Goal: Contribute content: Add original content to the website for others to see

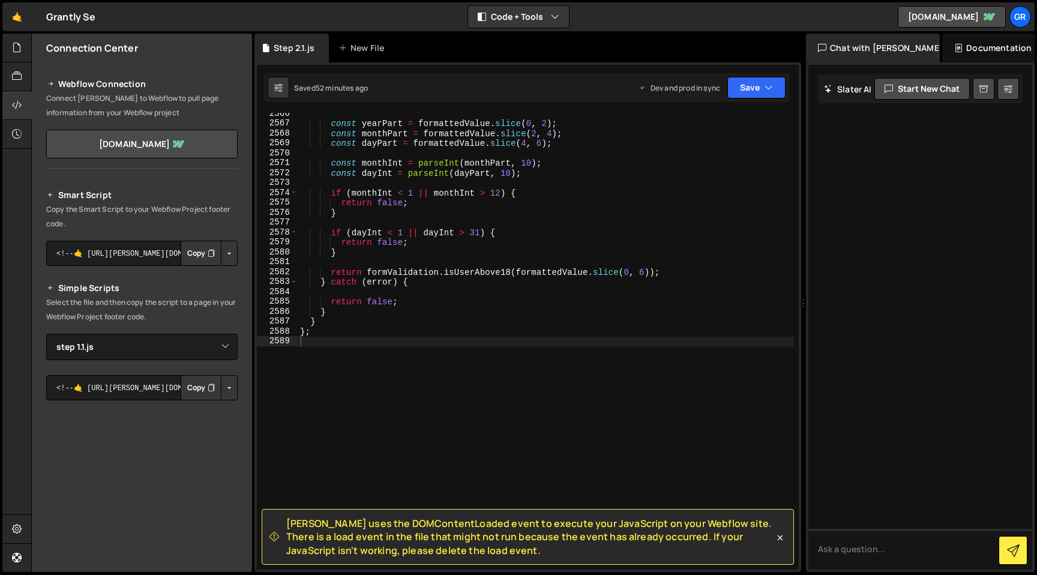
select select "47129"
click at [359, 47] on div "New File" at bounding box center [363, 48] width 50 height 12
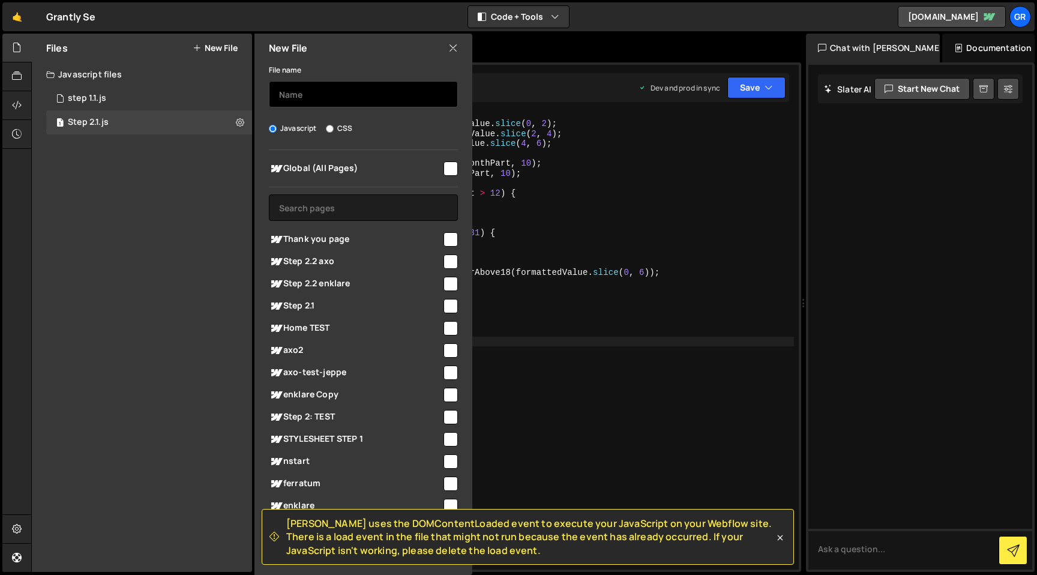
click at [352, 91] on input "text" at bounding box center [363, 94] width 189 height 26
type input "step 1 legacy"
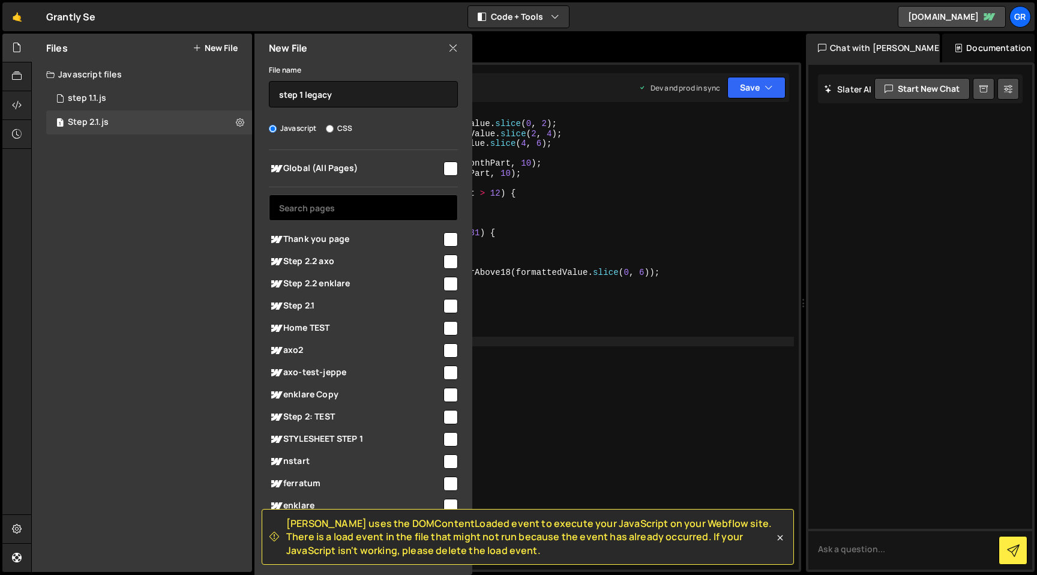
click at [361, 211] on input "text" at bounding box center [363, 207] width 189 height 26
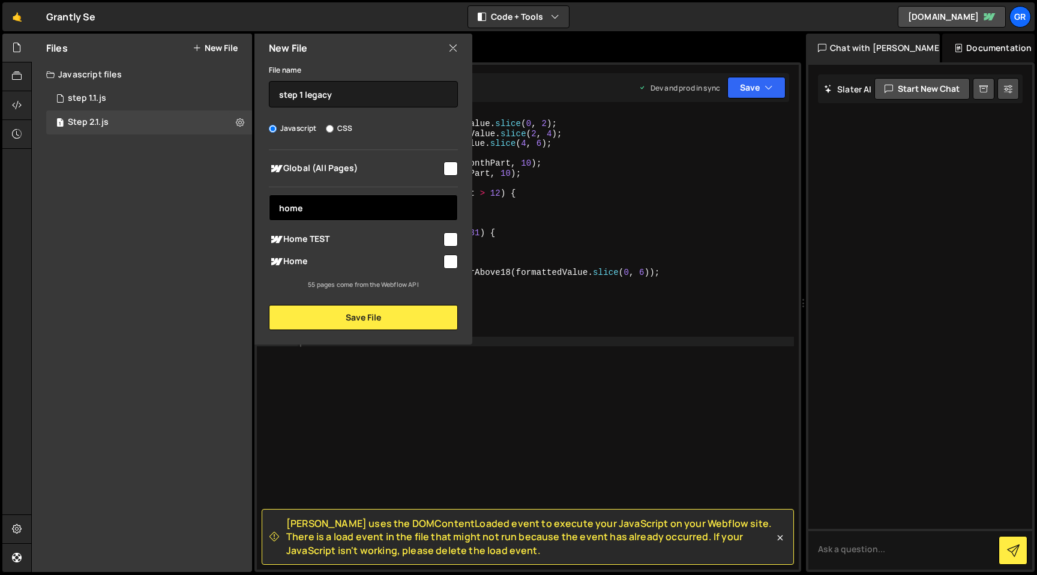
type input "home"
click at [367, 263] on span "Home" at bounding box center [355, 261] width 173 height 14
checkbox input "true"
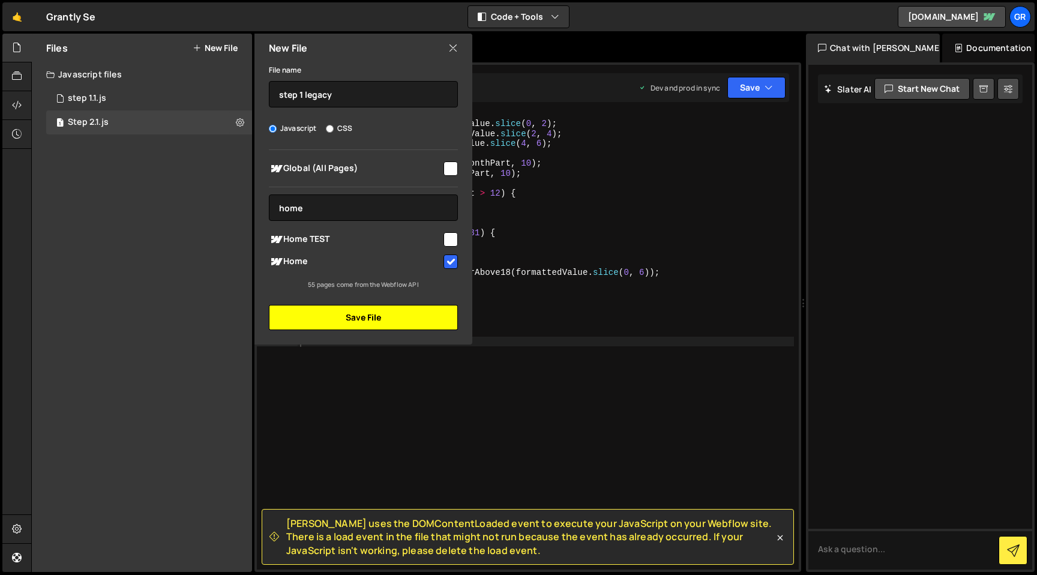
click at [379, 321] on button "Save File" at bounding box center [363, 317] width 189 height 25
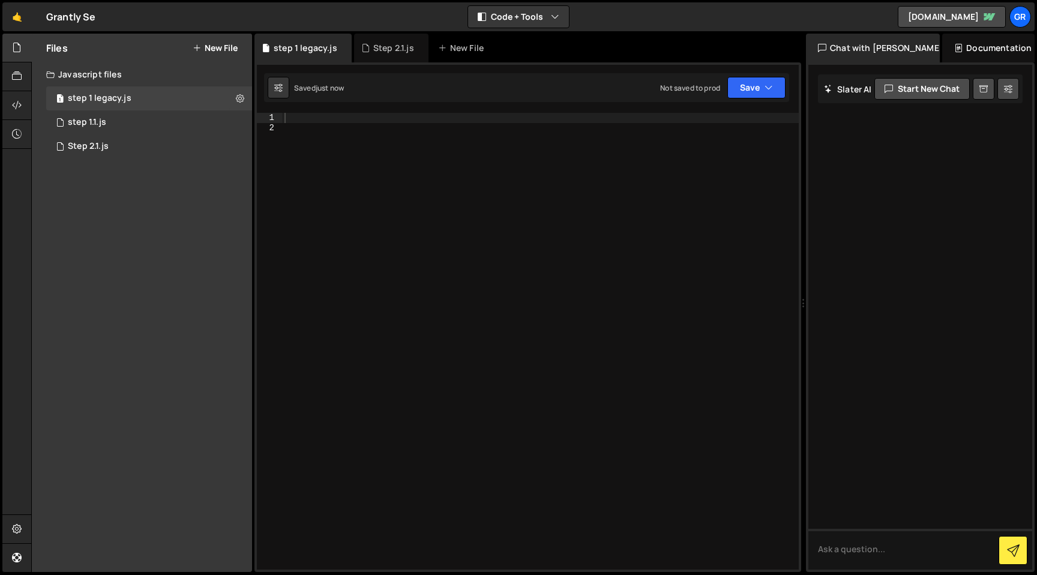
click at [374, 196] on div at bounding box center [540, 351] width 517 height 476
paste textarea "</script>"
type textarea "</script>"
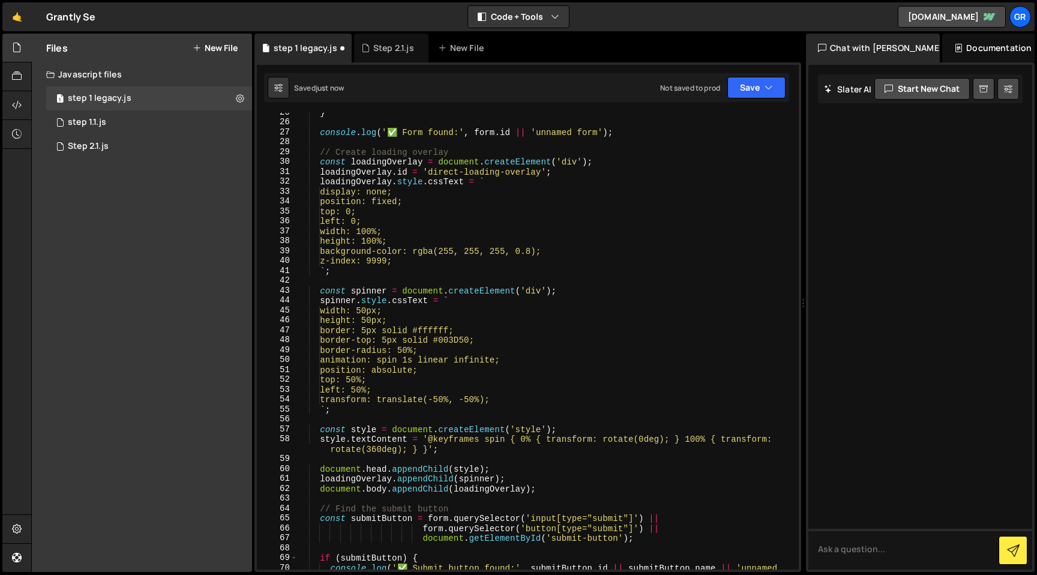
scroll to position [0, 0]
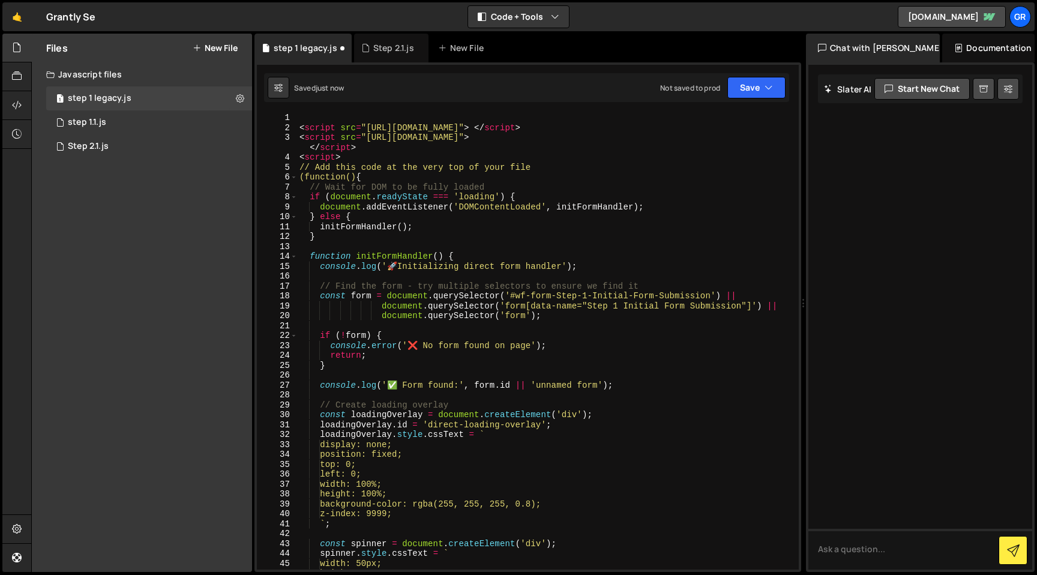
click at [319, 121] on div "< script src = "[URL][DOMAIN_NAME]" > </ script > < script src = "[URL][DOMAIN_…" at bounding box center [545, 351] width 497 height 476
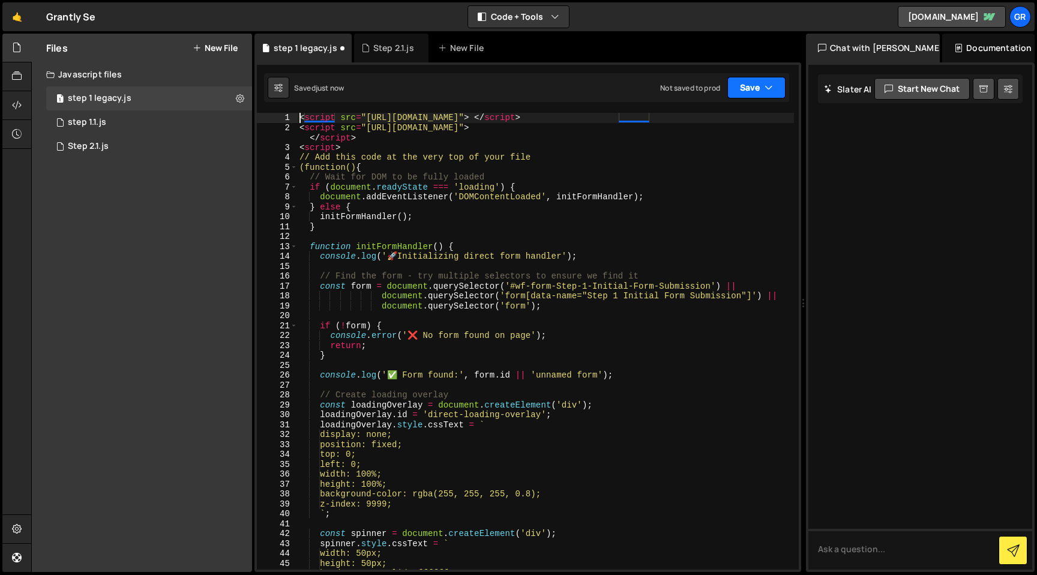
click at [741, 87] on button "Save" at bounding box center [756, 88] width 58 height 22
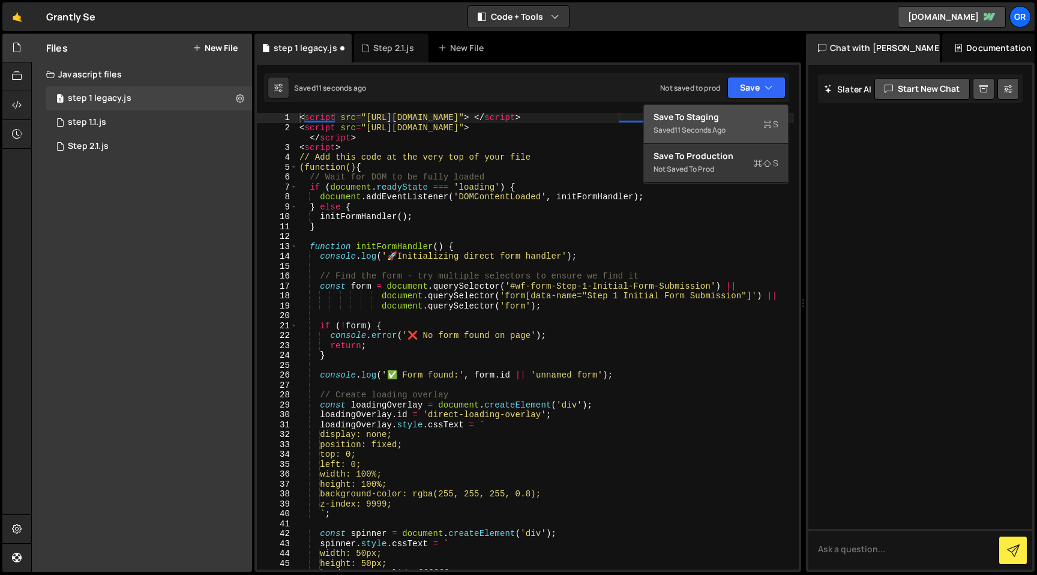
click at [732, 125] on div "Saved 11 seconds ago" at bounding box center [715, 130] width 125 height 14
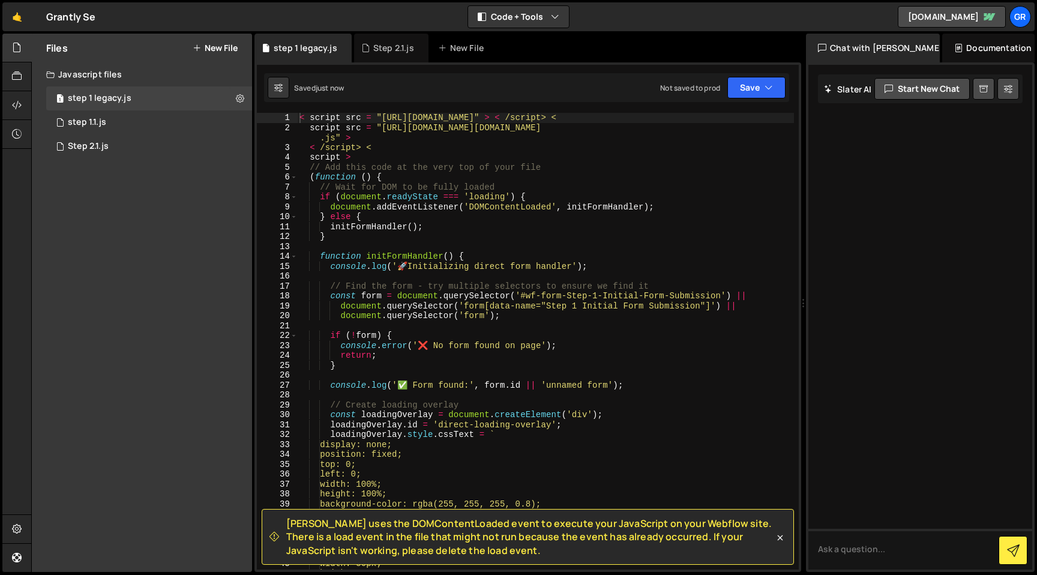
type textarea "initFormHandler();"
click at [687, 223] on div "< script src = "[URL][DOMAIN_NAME]" > < /script> < script src = "[URL][DOMAIN_N…" at bounding box center [545, 351] width 497 height 476
